Goal: Communication & Community: Ask a question

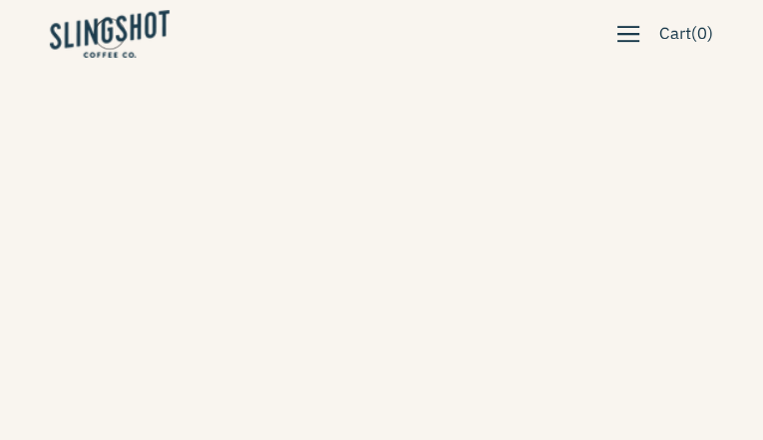
type input "lHdOeofeBKbrgFrh"
type input "dnPMZAdHTRUt"
type input "[EMAIL_ADDRESS][DOMAIN_NAME]"
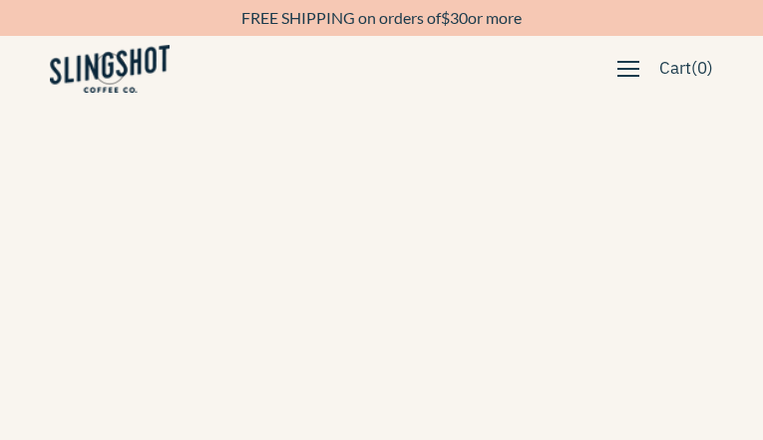
type input "CmCMnaJUjZPHi"
type input "[EMAIL_ADDRESS][DOMAIN_NAME]"
type input "9030041138"
